Goal: Task Accomplishment & Management: Use online tool/utility

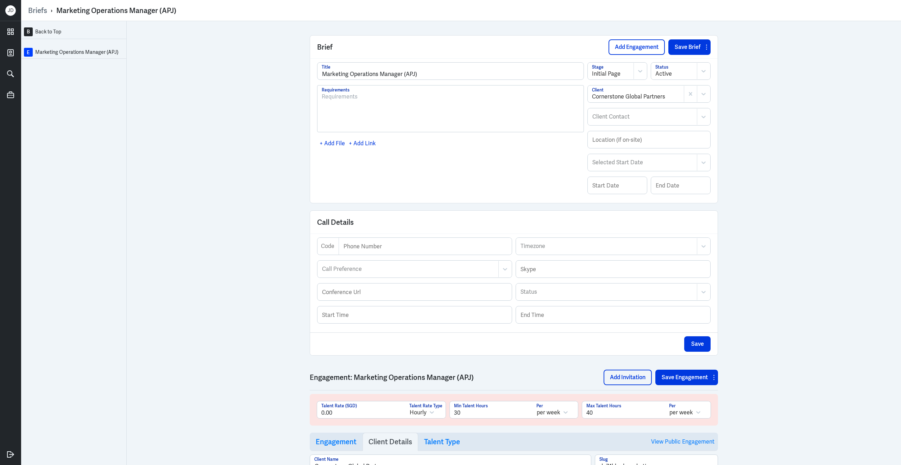
scroll to position [168, 0]
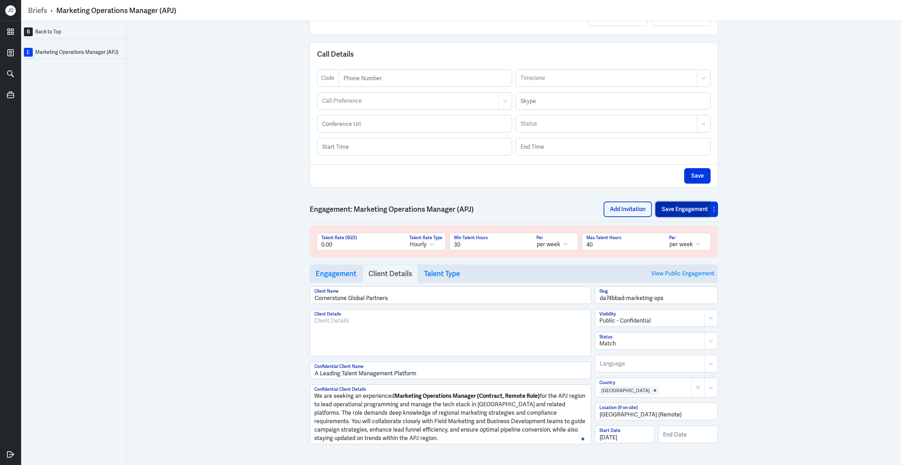
click at [691, 215] on button "Save Engagement" at bounding box center [683, 209] width 55 height 15
click at [672, 278] on link "View Public Engagement" at bounding box center [682, 274] width 63 height 18
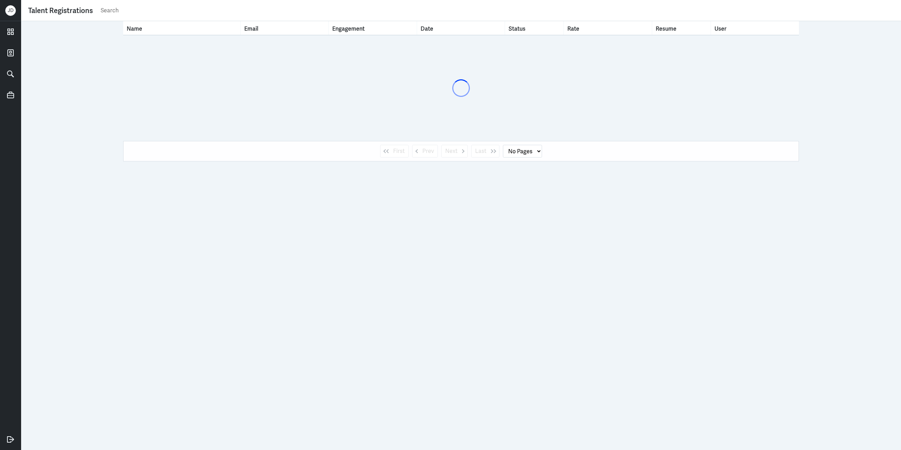
select select "1"
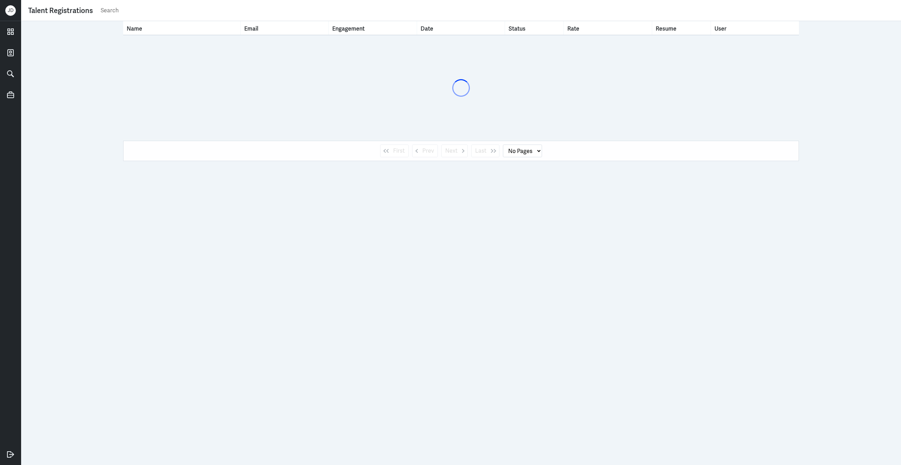
select select "1"
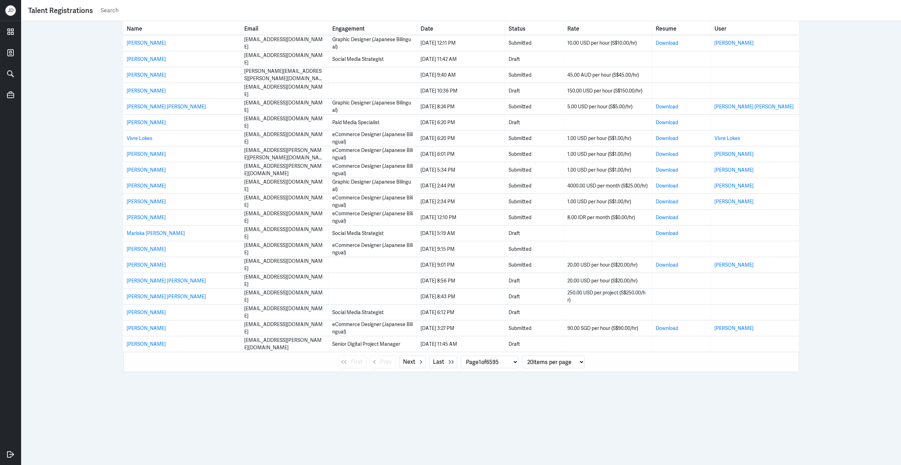
click at [375, 7] on input "text" at bounding box center [497, 10] width 794 height 11
click at [853, 104] on div "Name Email Engagement Date Status Rate Resume User Ravielian Azzarin ravieliana…" at bounding box center [461, 243] width 880 height 444
click at [225, 13] on input "text" at bounding box center [497, 10] width 794 height 11
type input "kaspar"
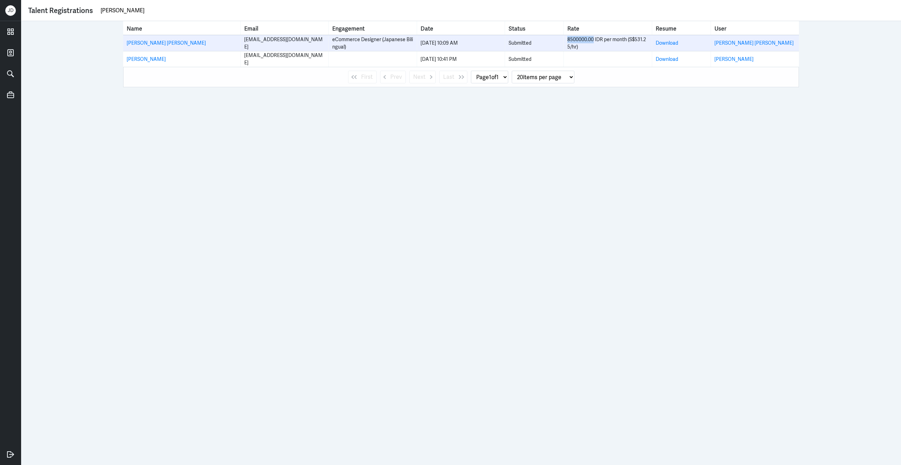
drag, startPoint x: 568, startPoint y: 40, endPoint x: 594, endPoint y: 41, distance: 25.7
click at [594, 41] on div "8500000.00 IDR per month (S$531.25/hr)" at bounding box center [608, 43] width 81 height 15
click at [736, 43] on link "Ariel Hutomo Kaspar" at bounding box center [754, 43] width 79 height 6
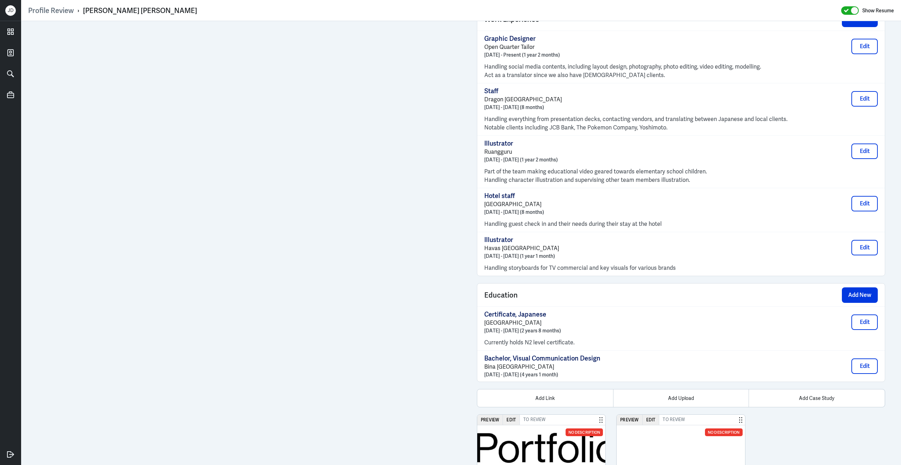
scroll to position [584, 0]
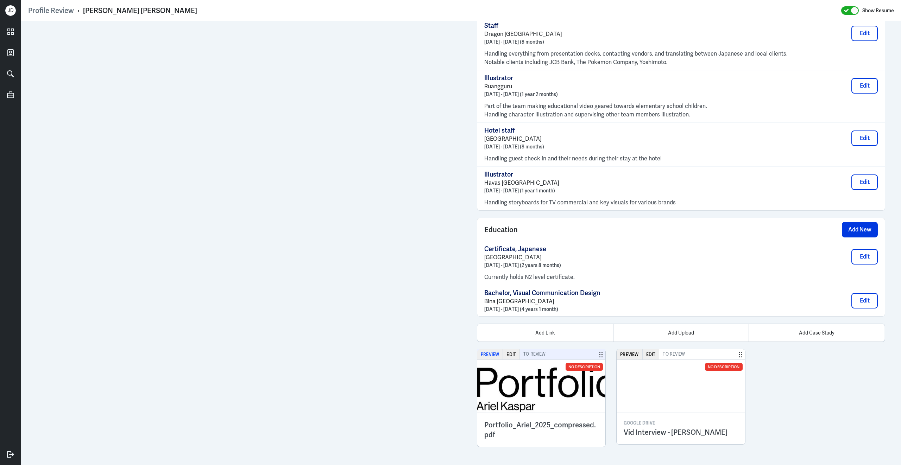
click at [495, 357] on button "Preview" at bounding box center [490, 355] width 26 height 10
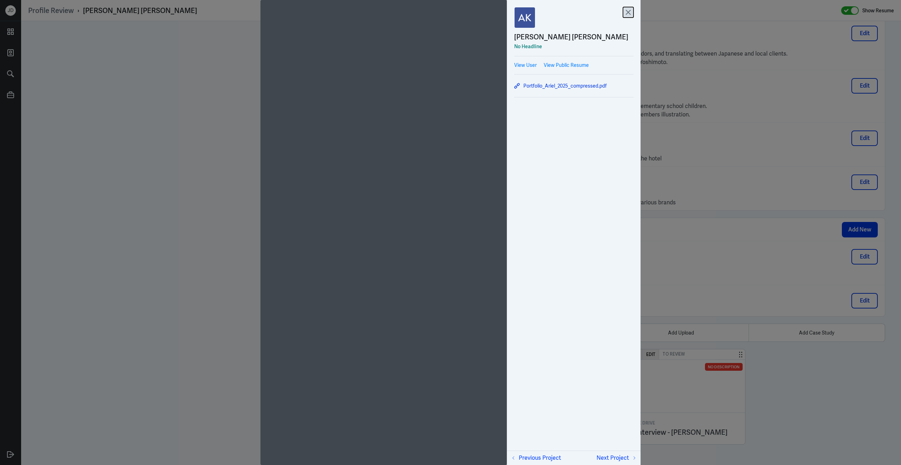
click at [627, 16] on icon at bounding box center [628, 12] width 11 height 11
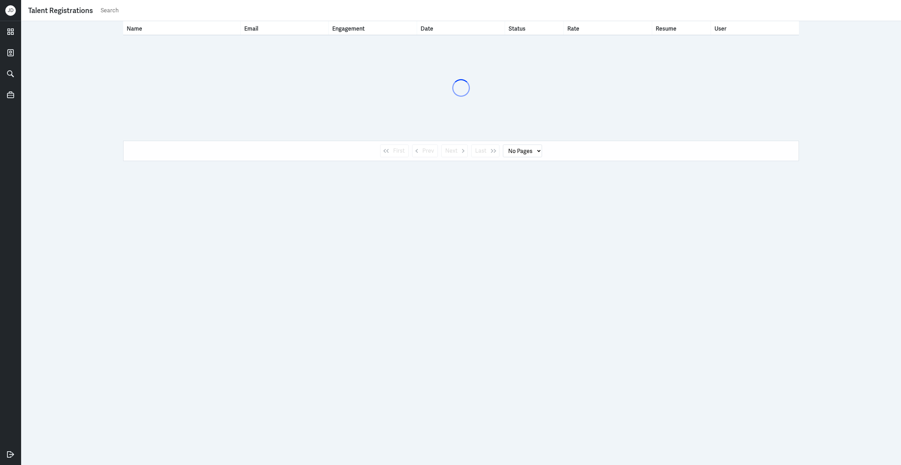
select select "1"
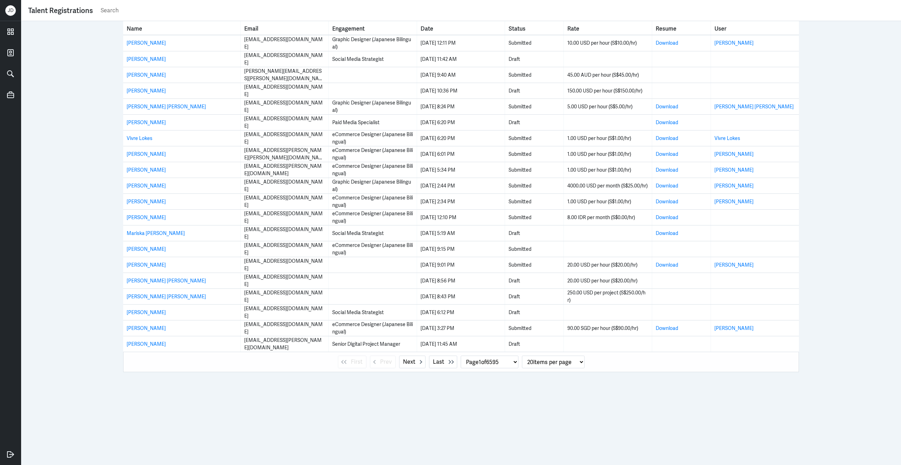
click at [156, 7] on input "text" at bounding box center [497, 10] width 794 height 11
type input "ariel kaspar"
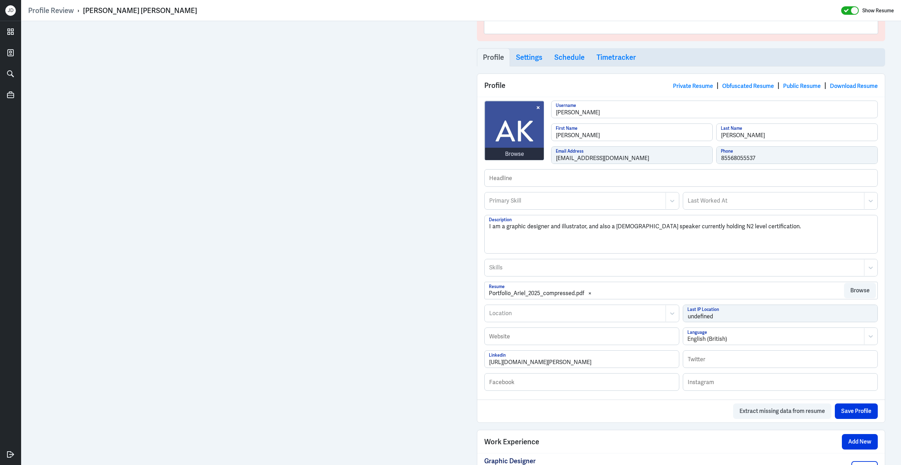
scroll to position [87, 0]
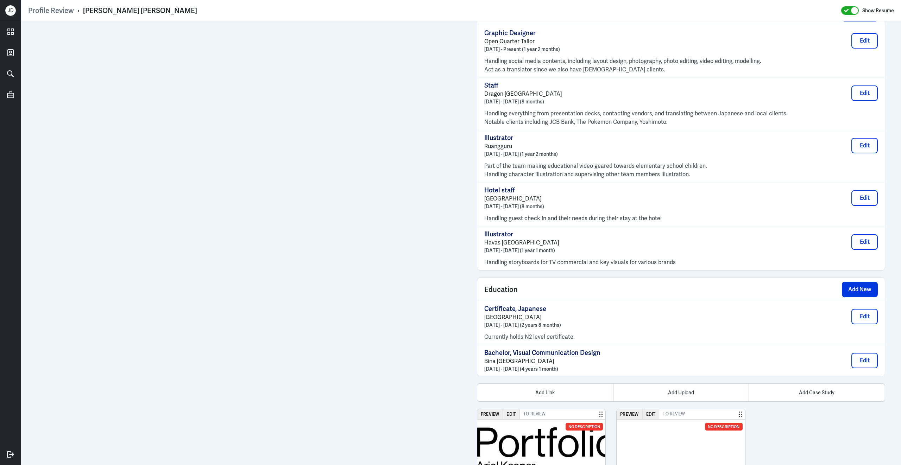
scroll to position [418, 0]
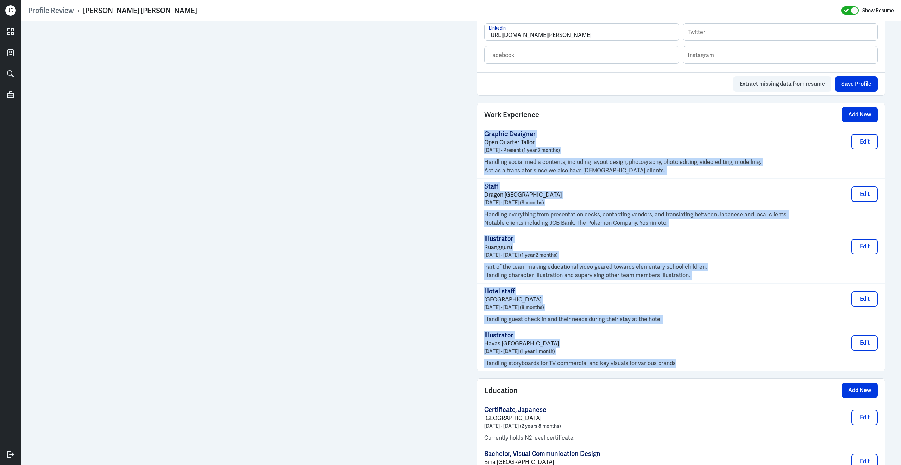
drag, startPoint x: 679, startPoint y: 370, endPoint x: 484, endPoint y: 145, distance: 298.0
click at [484, 143] on div "Graphic Designer Open Quarter Tailor [DATE] - Present (1 year 2 months) Edit Ha…" at bounding box center [681, 248] width 408 height 245
copy div "Open Quarter Tailor [DATE] - Present (1 year 2 months) Edit Handling social med…"
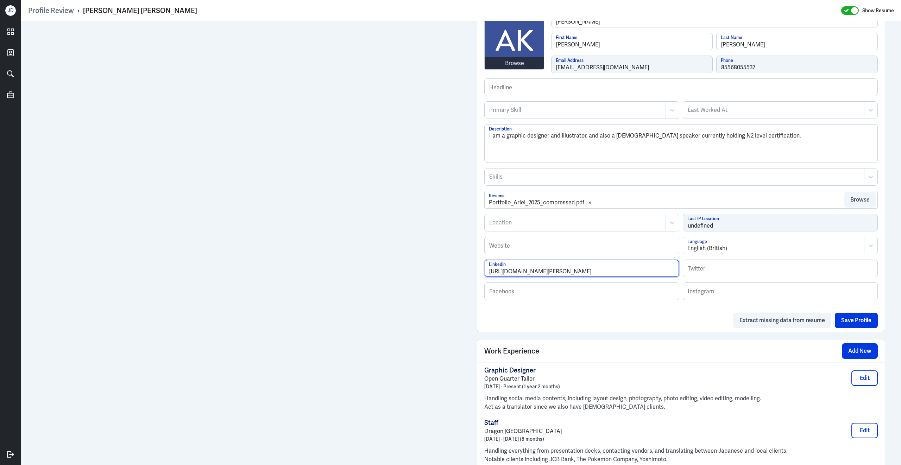
drag, startPoint x: 604, startPoint y: 275, endPoint x: 445, endPoint y: 258, distance: 160.0
click at [401, 203] on div "Admin Settings Update Resume Save Profile User Requested Private Set Resume to …" at bounding box center [461, 351] width 880 height 1023
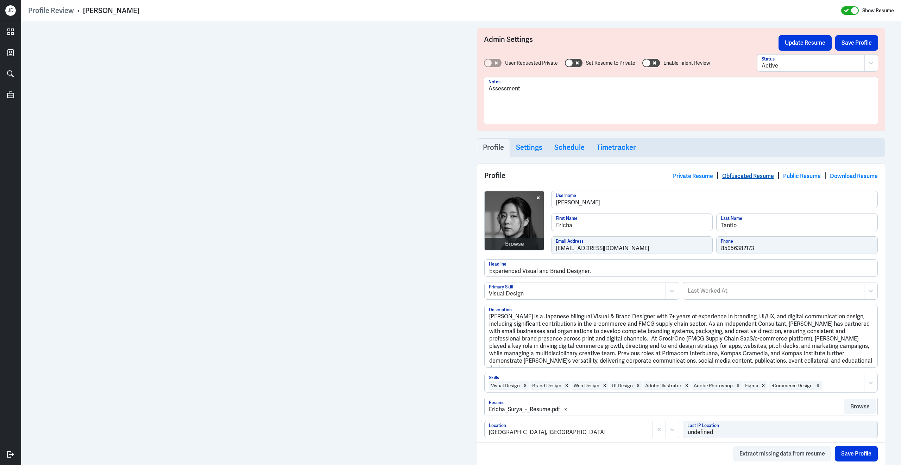
click at [742, 177] on link "Obfuscated Resume" at bounding box center [748, 176] width 52 height 7
